Goal: Information Seeking & Learning: Learn about a topic

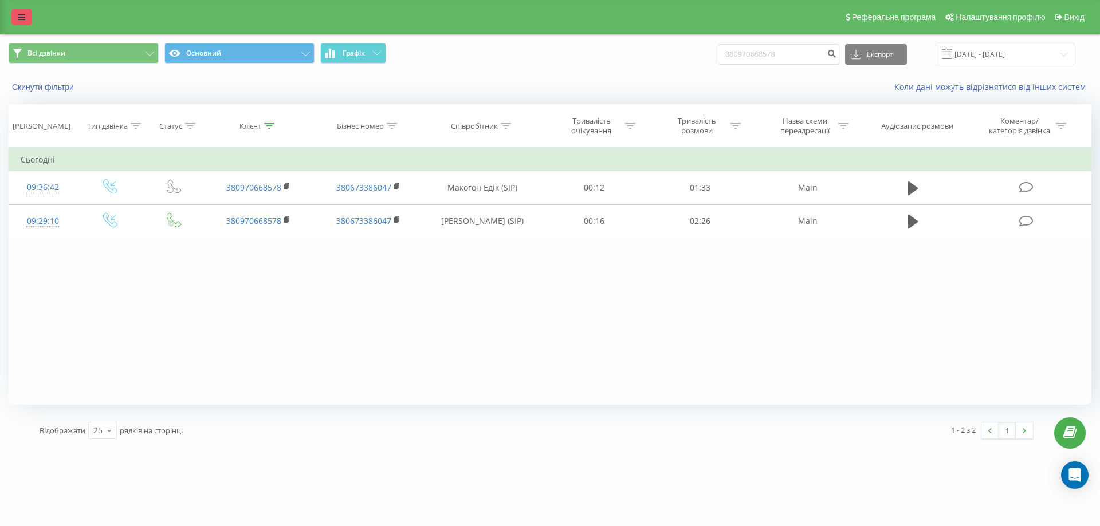
click at [19, 18] on icon at bounding box center [21, 17] width 7 height 8
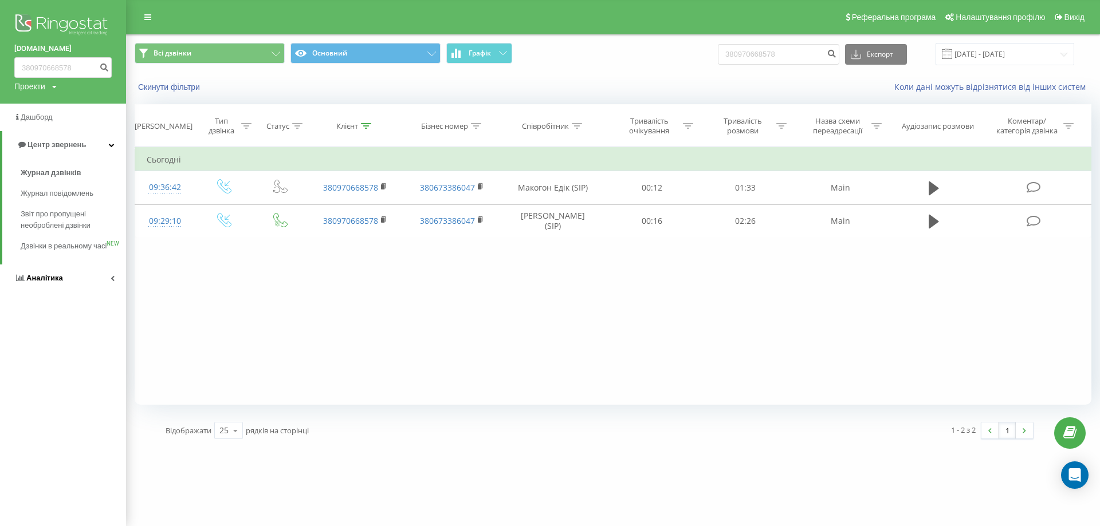
click at [106, 286] on link "Аналiтика" at bounding box center [63, 278] width 126 height 27
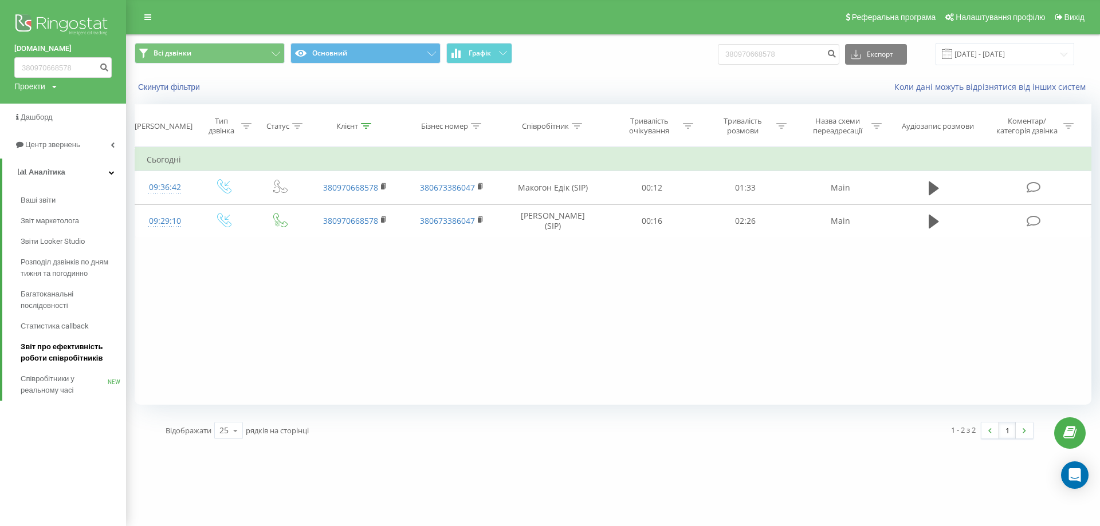
click at [80, 349] on span "Звіт про ефективність роботи співробітників" at bounding box center [71, 352] width 100 height 23
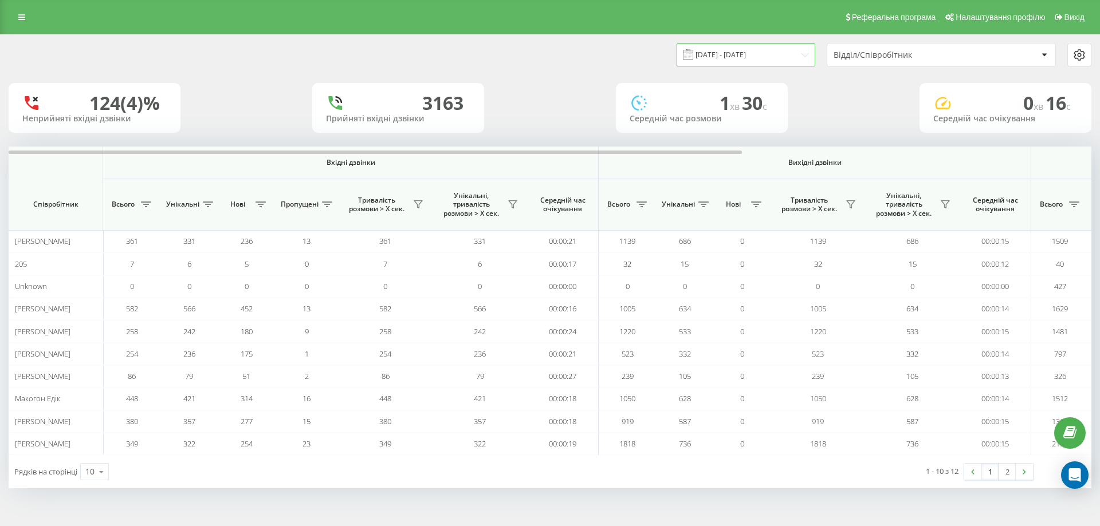
click at [773, 57] on input "23.08.2025 - 23.09.2025" at bounding box center [745, 55] width 139 height 22
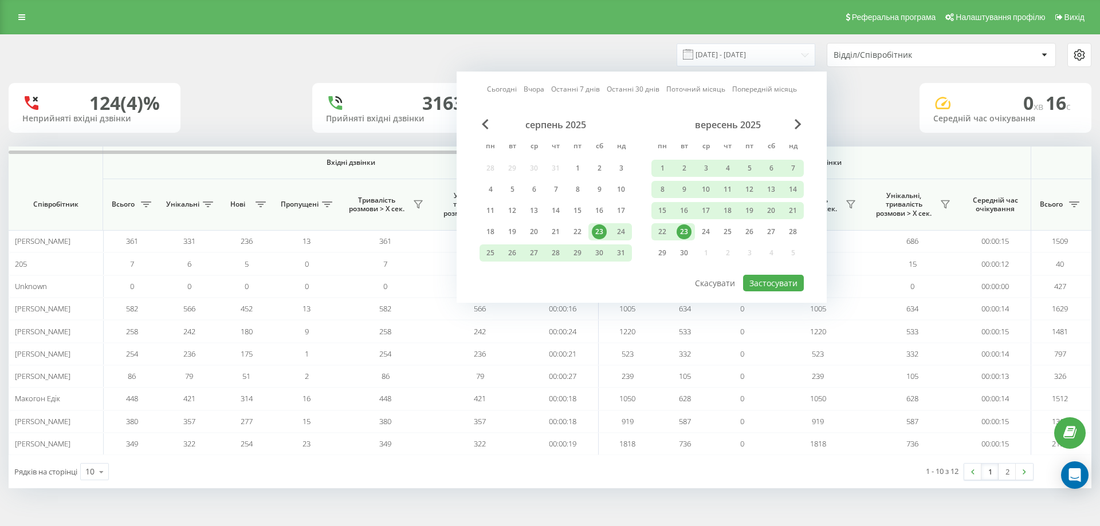
click at [686, 229] on div "23" at bounding box center [683, 231] width 15 height 15
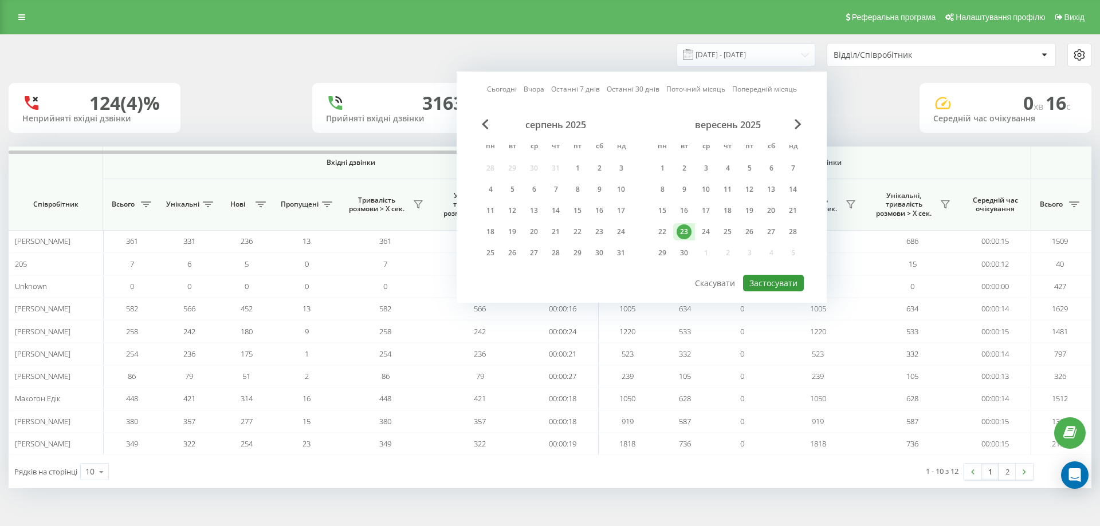
click at [763, 282] on button "Застосувати" at bounding box center [773, 283] width 61 height 17
type input "23.09.2025 - 23.09.2025"
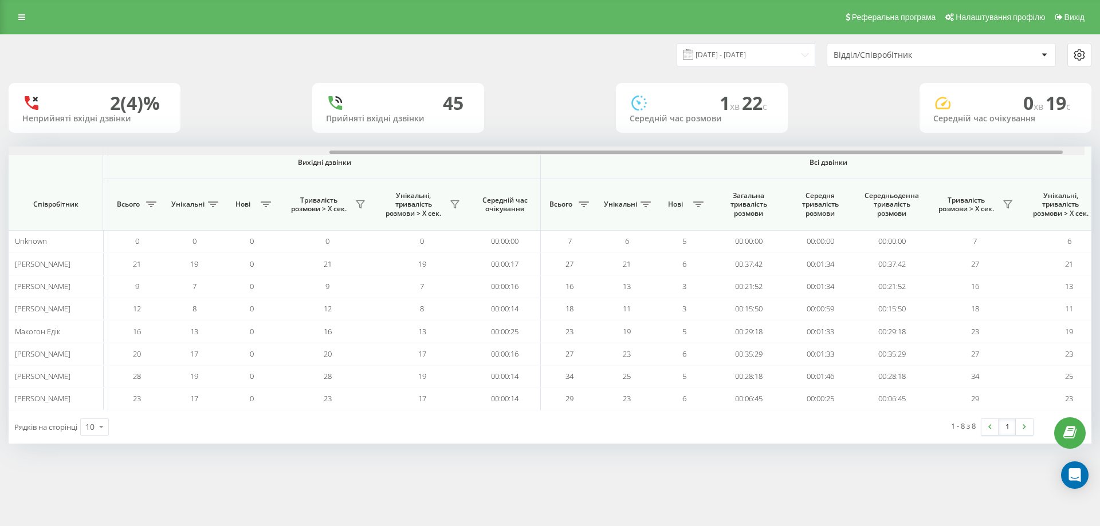
scroll to position [0, 515]
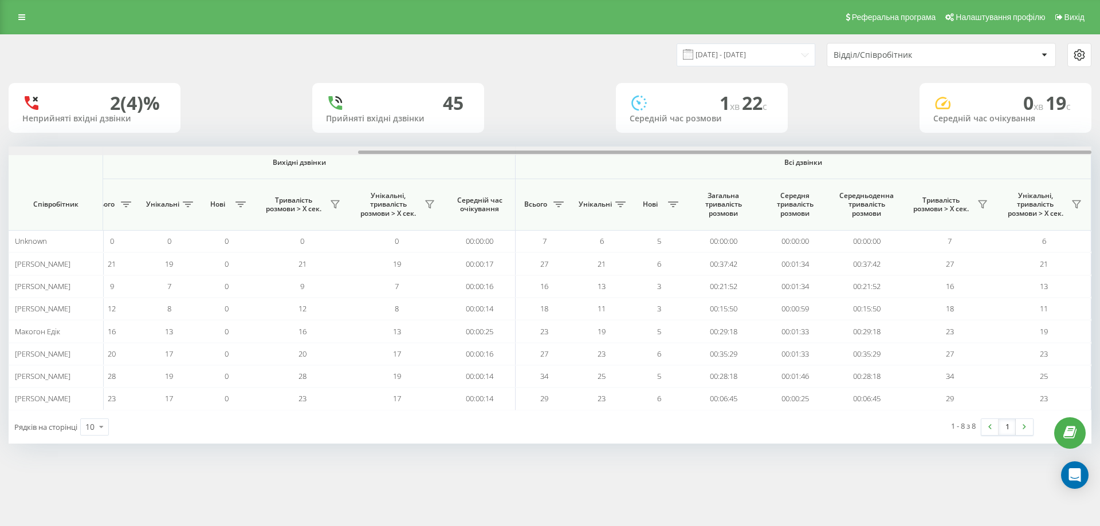
drag, startPoint x: 554, startPoint y: 151, endPoint x: 954, endPoint y: 167, distance: 400.7
click at [954, 167] on div "Вхідні дзвінки Вихідні дзвінки Всі дзвінки Співробітник Всього Унікальні Нові П…" at bounding box center [550, 278] width 1082 height 263
drag, startPoint x: 460, startPoint y: 152, endPoint x: 845, endPoint y: 175, distance: 385.5
click at [848, 173] on div "Вхідні дзвінки Вихідні дзвінки Всі дзвінки Співробітник Всього Унікальні Нові П…" at bounding box center [550, 278] width 1082 height 263
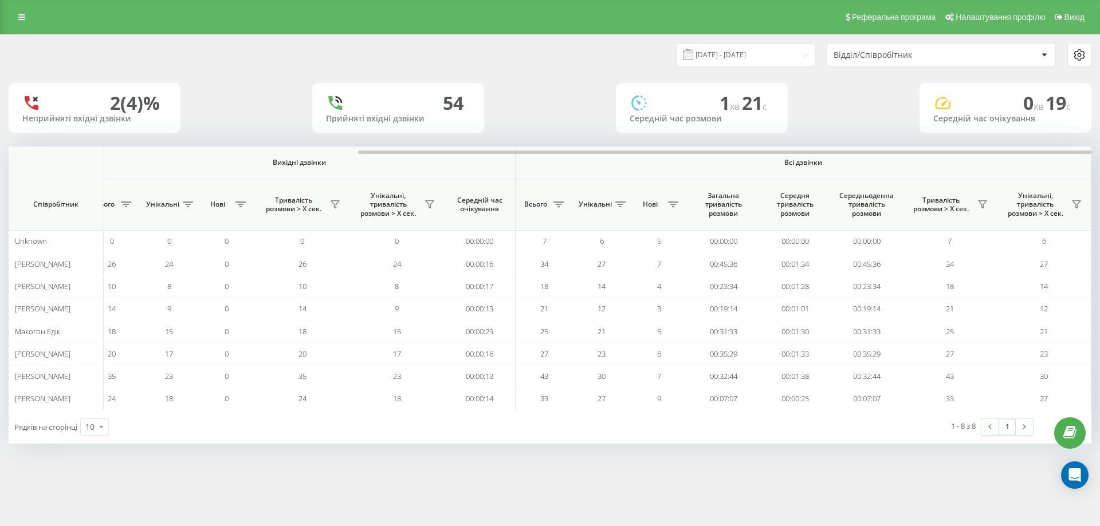
drag, startPoint x: 460, startPoint y: 145, endPoint x: 424, endPoint y: 143, distance: 36.2
click at [424, 143] on div "23.09.2025 - 23.09.2025 Відділ/Співробітник 2 (4)% Неприйняті вхідні дзвінки 54…" at bounding box center [550, 239] width 1082 height 409
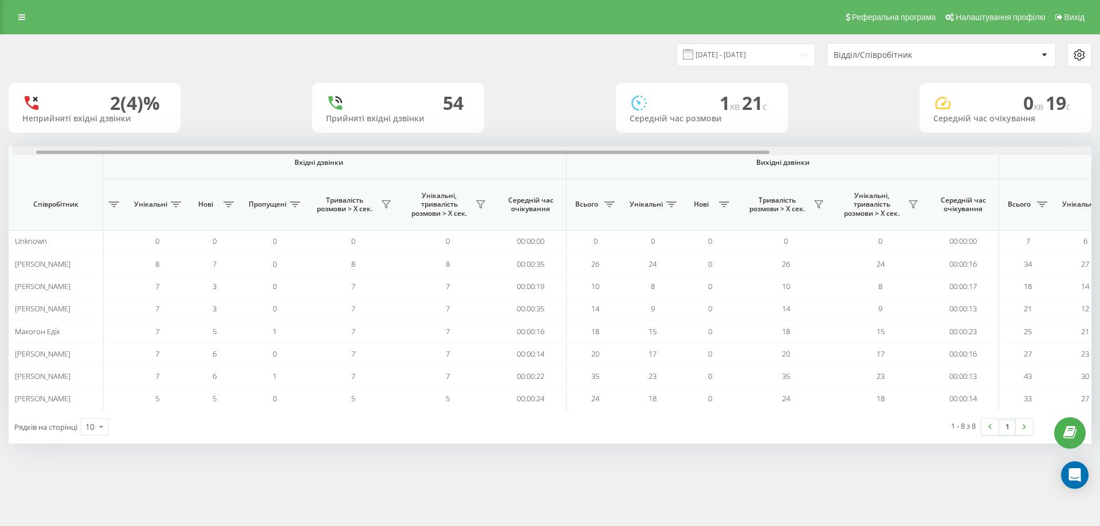
drag, startPoint x: 441, startPoint y: 151, endPoint x: 84, endPoint y: 113, distance: 359.3
click at [99, 129] on div "23.09.2025 - 23.09.2025 Відділ/Співробітник 2 (4)% Неприйняті вхідні дзвінки 54…" at bounding box center [550, 239] width 1082 height 409
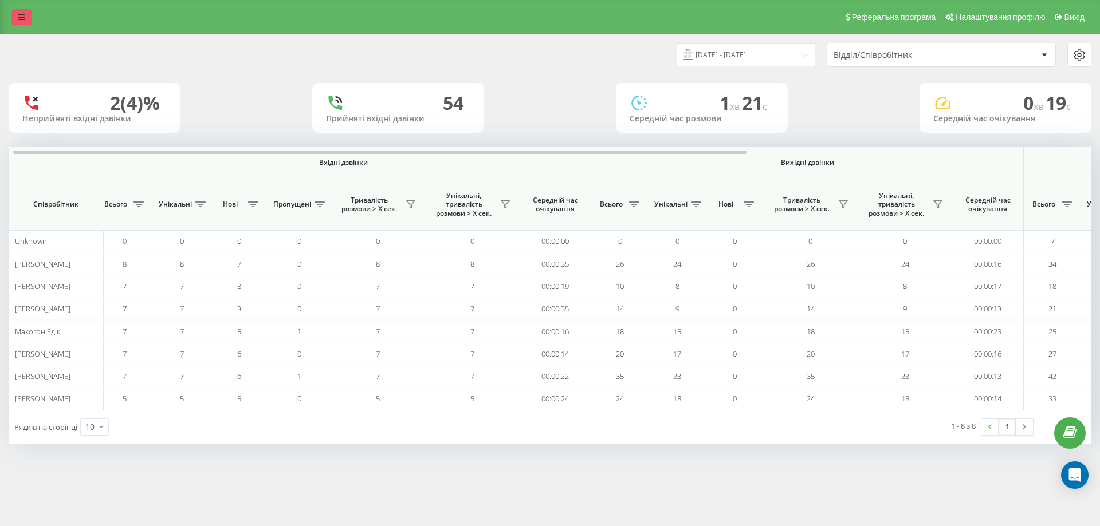
click at [18, 16] on link at bounding box center [21, 17] width 21 height 16
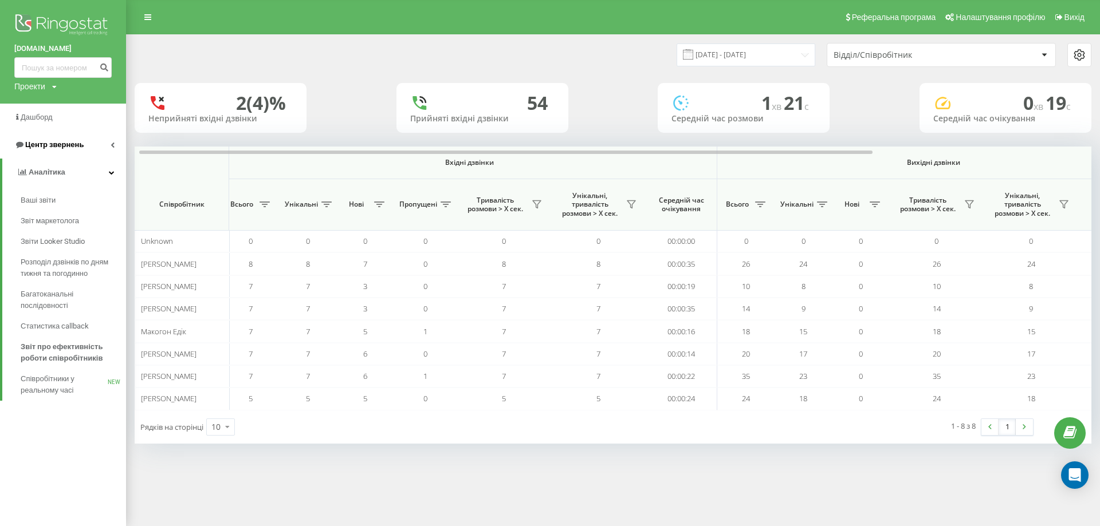
click at [106, 143] on link "Центр звернень" at bounding box center [63, 144] width 126 height 27
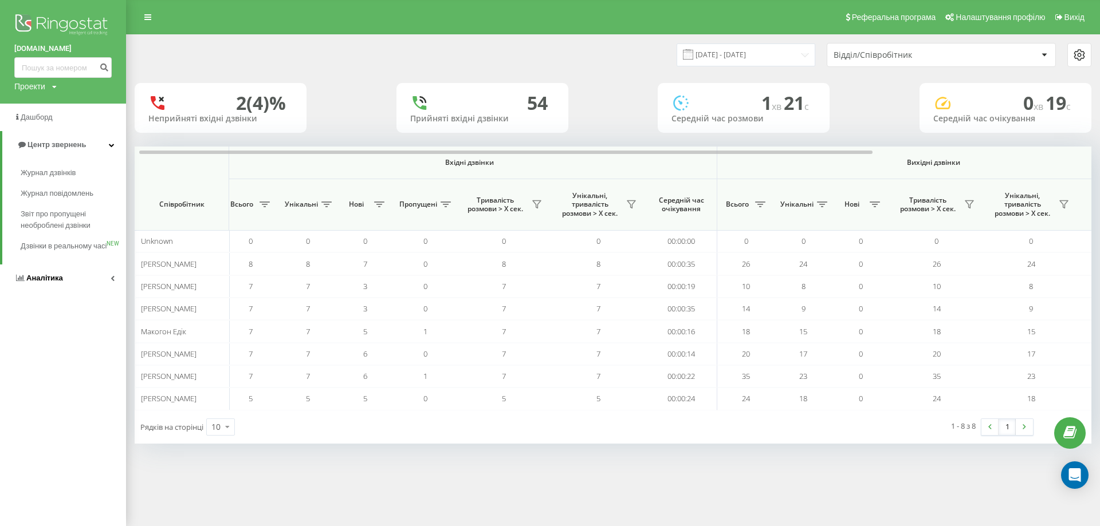
click at [103, 284] on link "Аналiтика" at bounding box center [63, 278] width 126 height 27
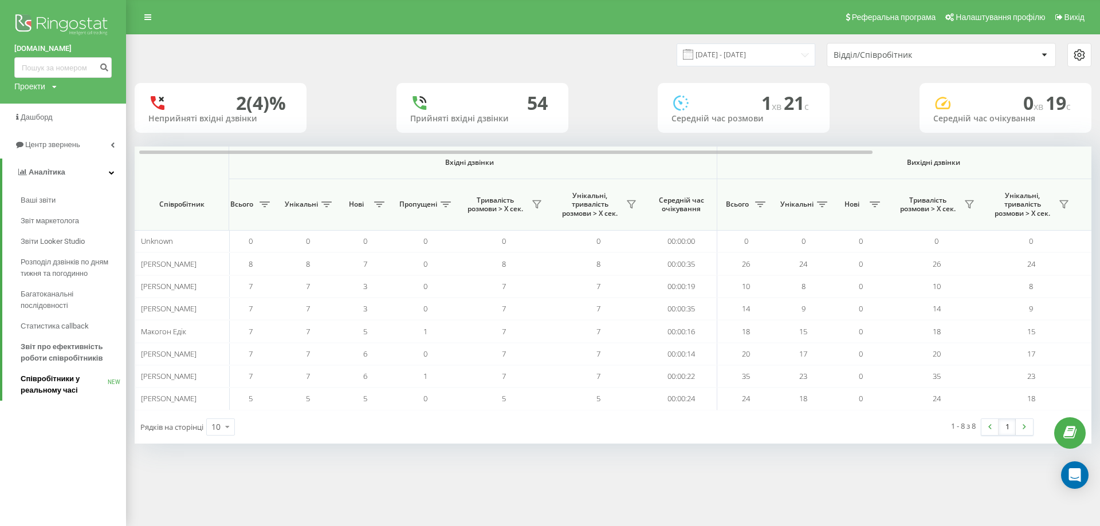
click at [61, 388] on span "Співробітники у реальному часі" at bounding box center [64, 384] width 87 height 23
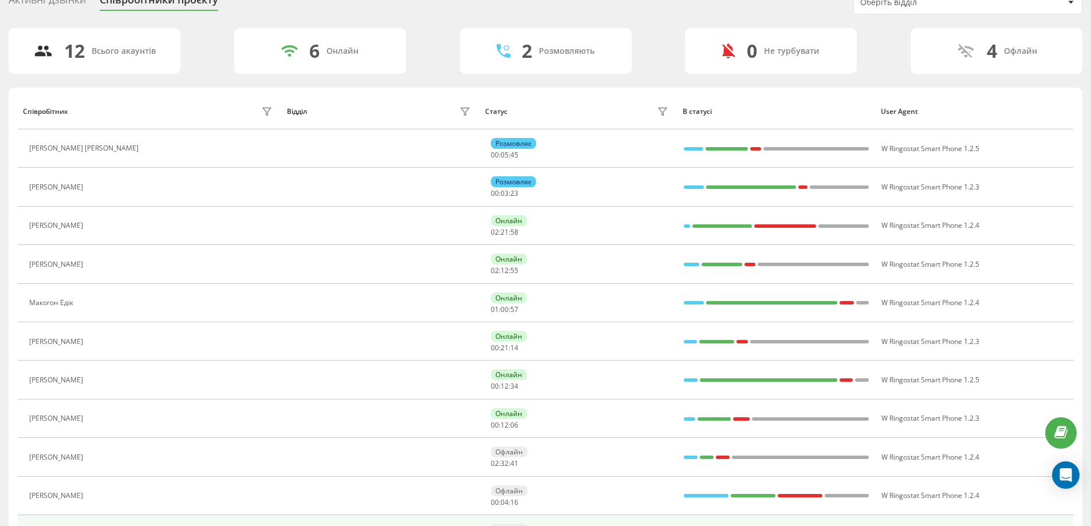
scroll to position [48, 0]
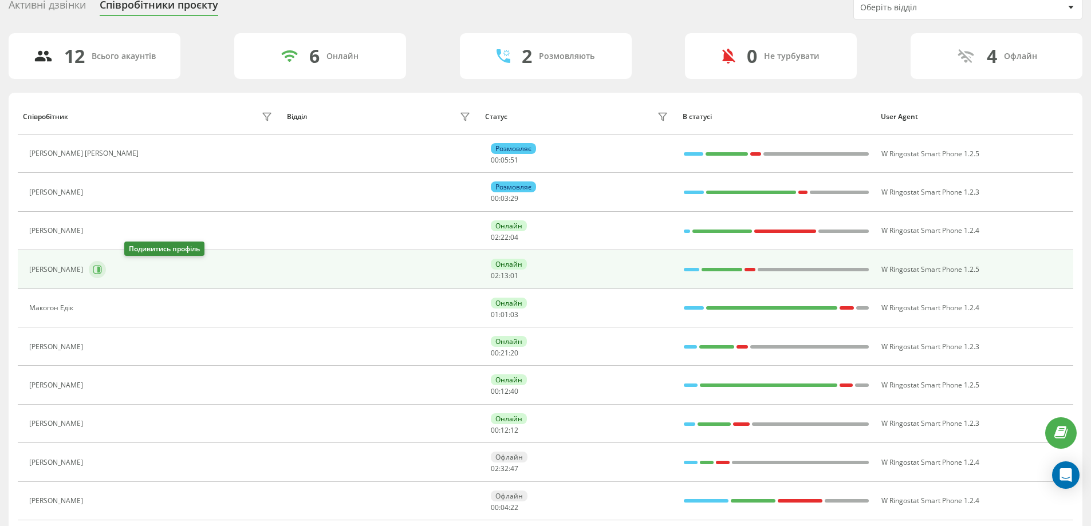
click at [100, 270] on icon at bounding box center [98, 270] width 3 height 6
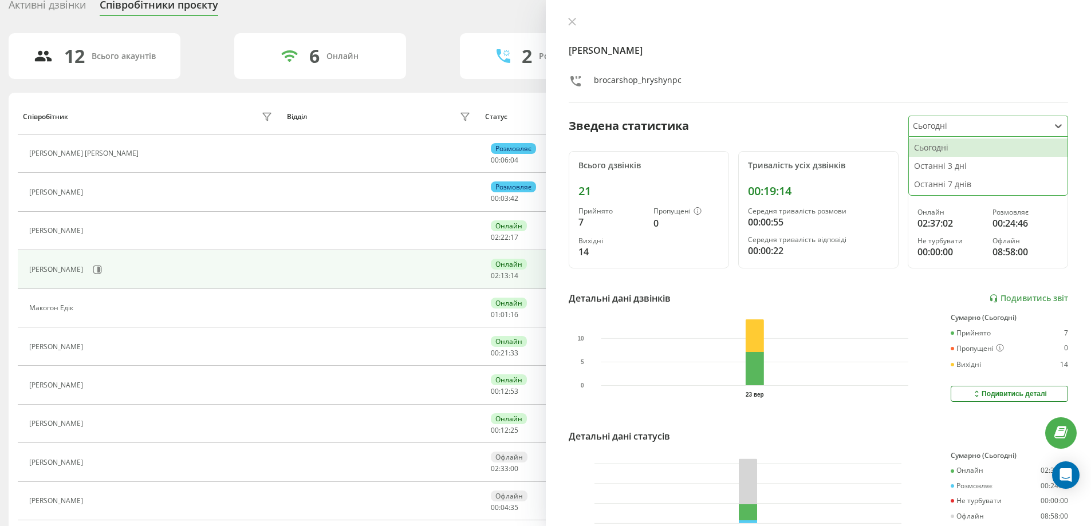
click at [929, 129] on div at bounding box center [979, 126] width 132 height 13
click at [952, 182] on div "Останні 7 днів" at bounding box center [988, 184] width 159 height 18
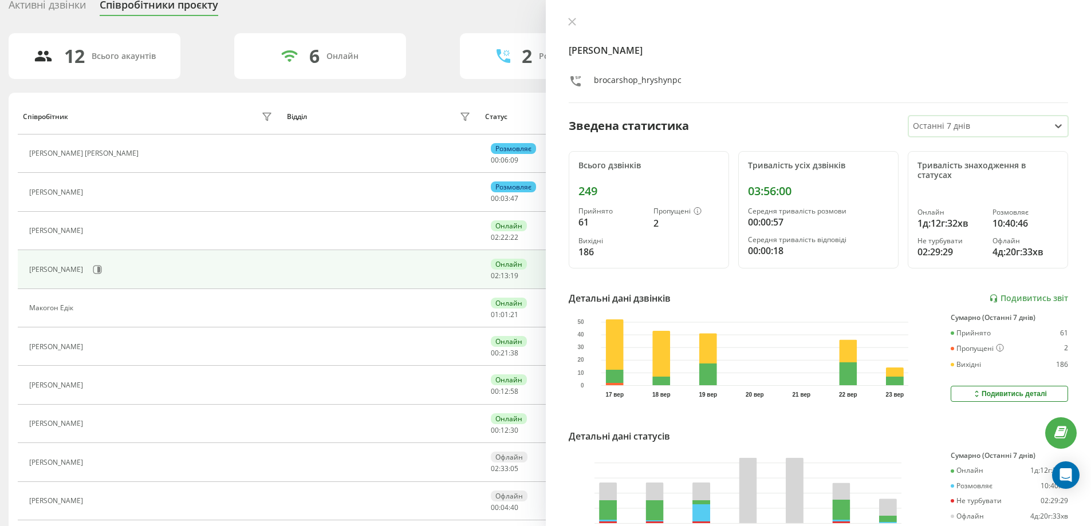
click at [958, 131] on div at bounding box center [979, 126] width 132 height 13
click at [954, 169] on div "Останні 3 дні" at bounding box center [988, 166] width 159 height 18
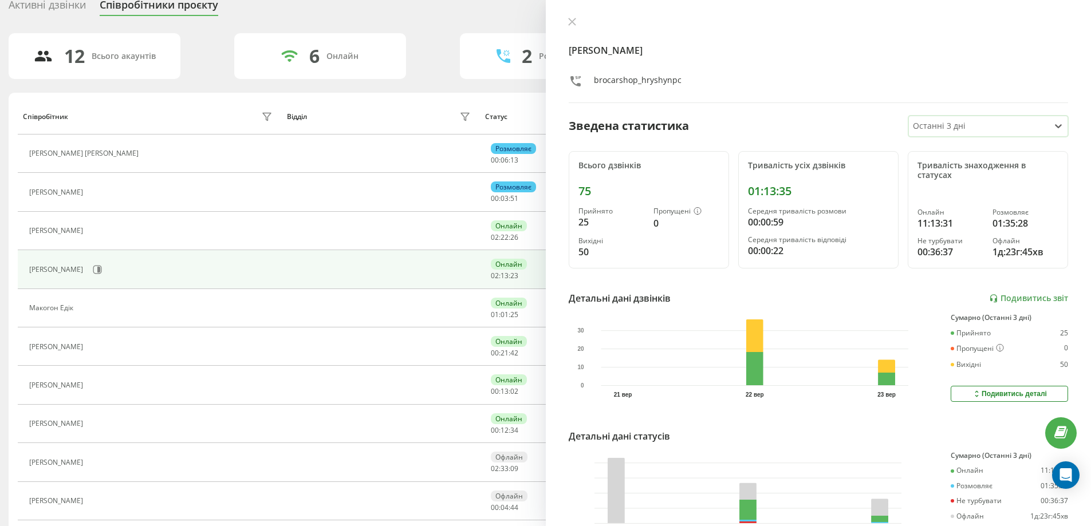
click at [948, 128] on div at bounding box center [979, 126] width 132 height 13
click at [947, 148] on div "Сьогодні" at bounding box center [988, 148] width 159 height 18
click at [238, 87] on div "12 Всього акаунтів 6 Онлайн 2 Розмовляють 0 Не турбувати 4 Офлайн Співробітник …" at bounding box center [546, 332] width 1074 height 599
click at [64, 9] on div "Активні дзвінки" at bounding box center [47, 8] width 77 height 18
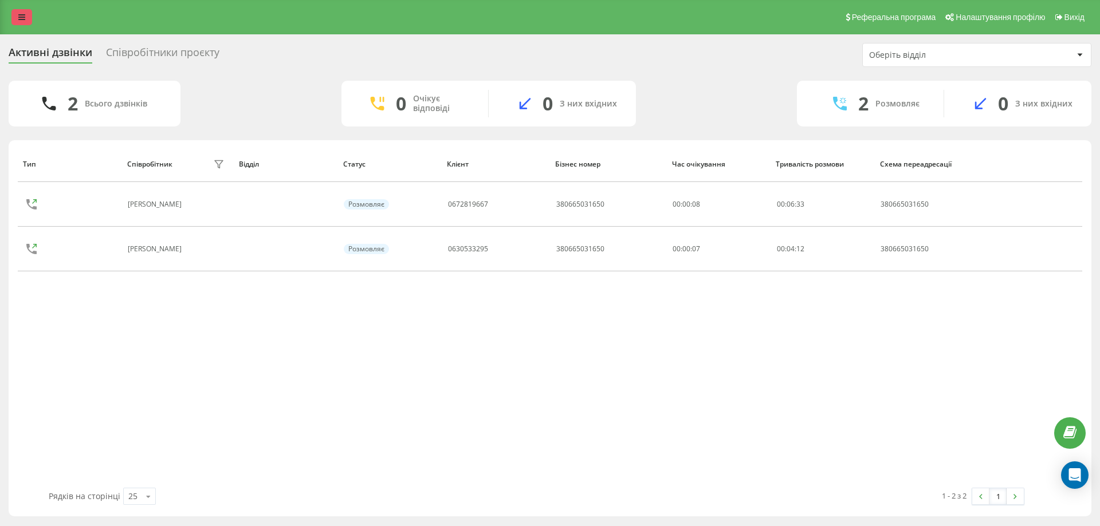
click at [22, 21] on link at bounding box center [21, 17] width 21 height 16
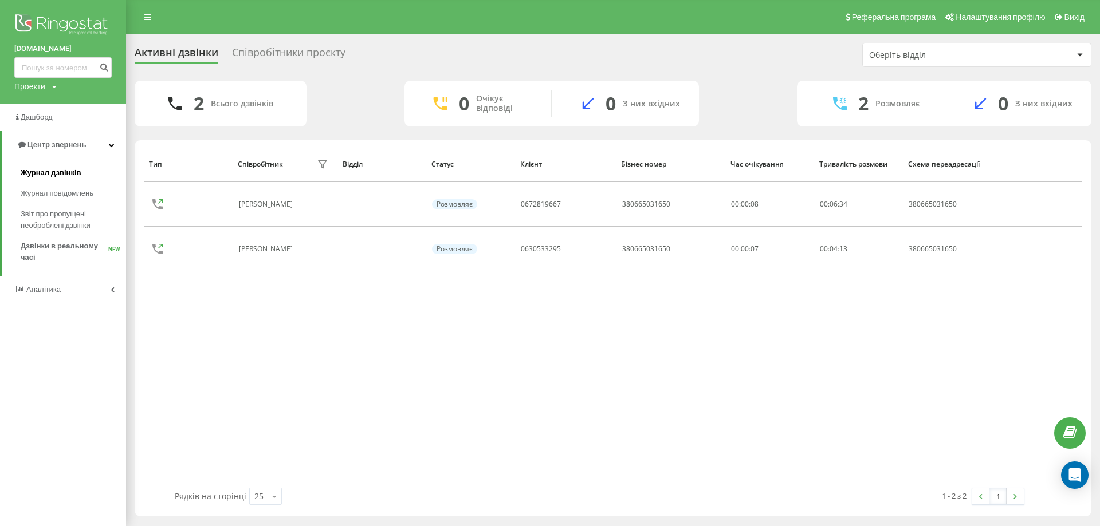
click at [53, 171] on span "Журнал дзвінків" at bounding box center [51, 172] width 61 height 11
